Goal: Navigation & Orientation: Find specific page/section

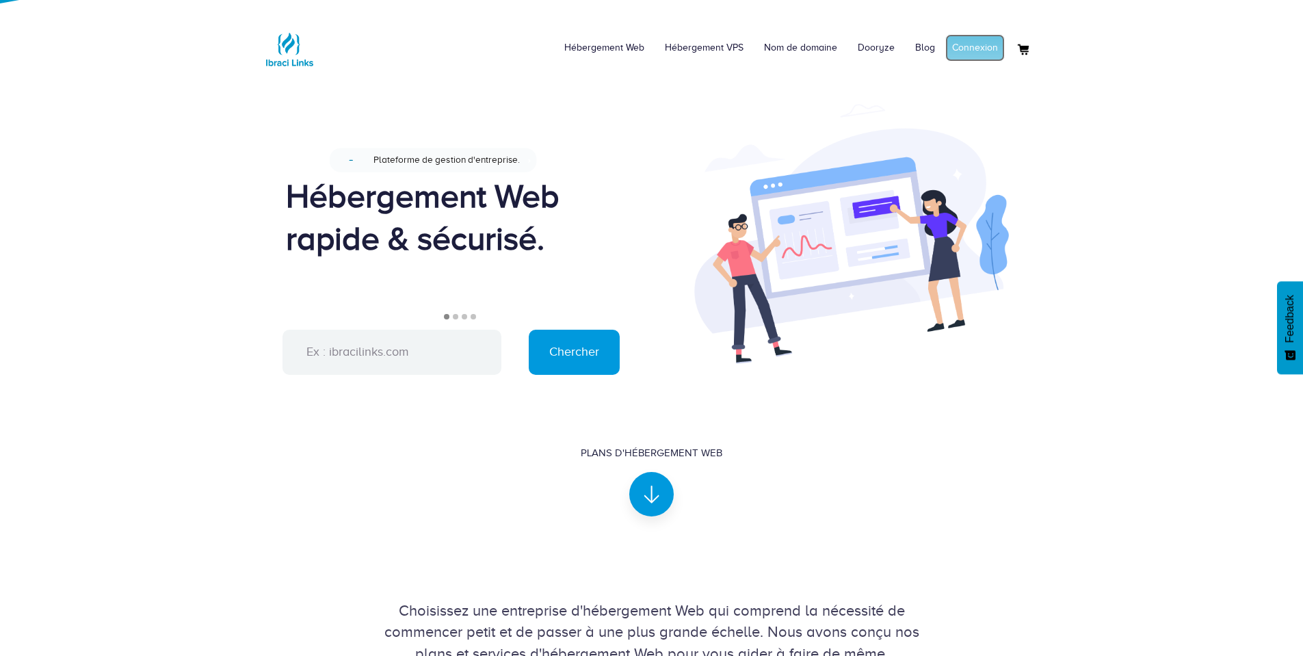
click at [981, 42] on link "Connexion" at bounding box center [974, 47] width 59 height 27
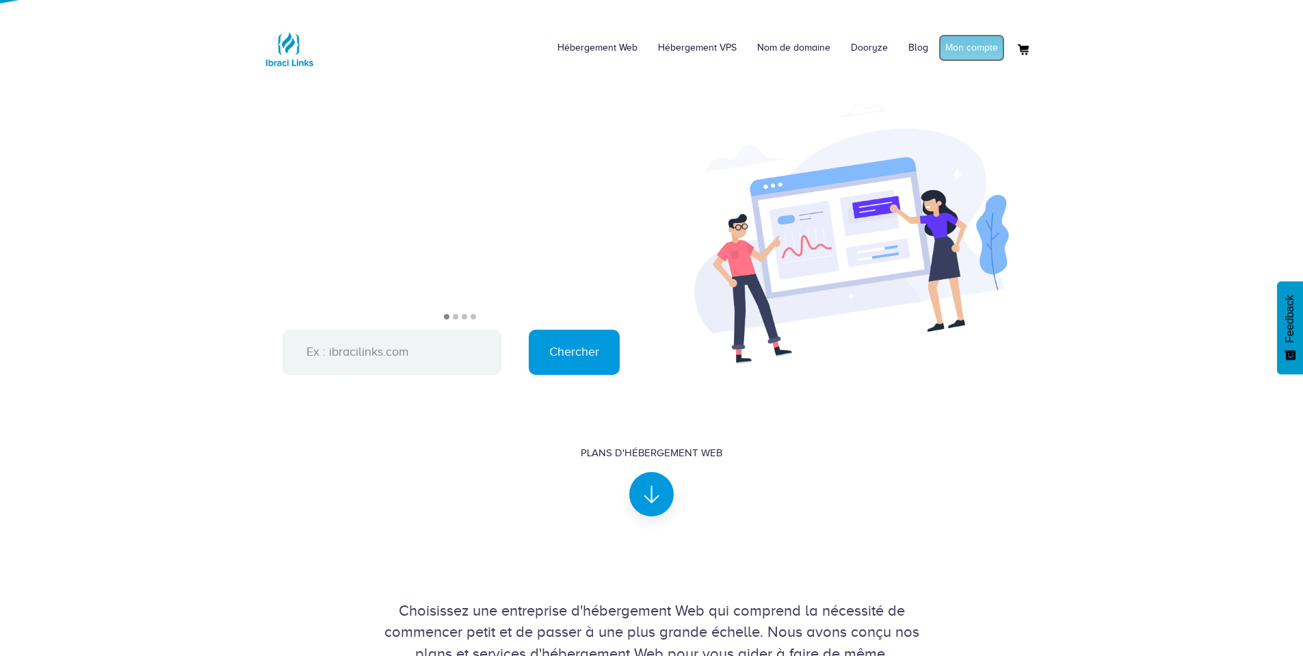
click at [975, 47] on link "Mon compte" at bounding box center [971, 47] width 66 height 27
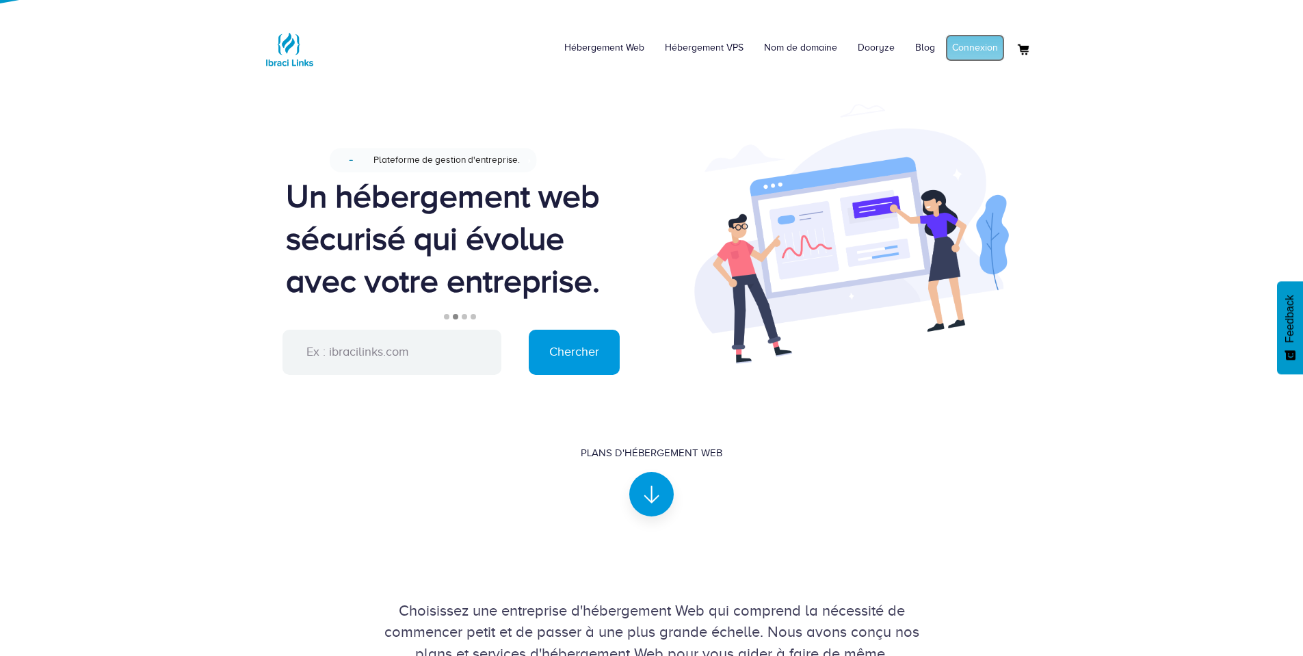
click at [972, 38] on link "Connexion" at bounding box center [974, 47] width 59 height 27
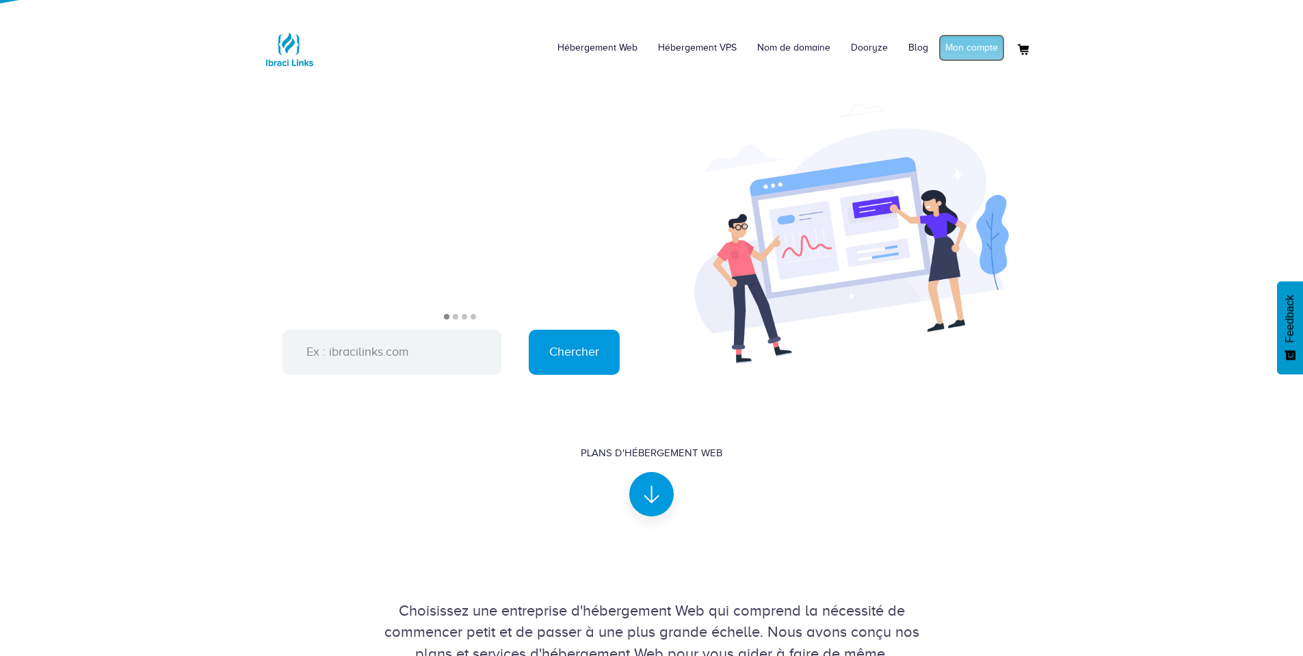
click at [970, 35] on link "Mon compte" at bounding box center [971, 47] width 66 height 27
